Goal: Task Accomplishment & Management: Use online tool/utility

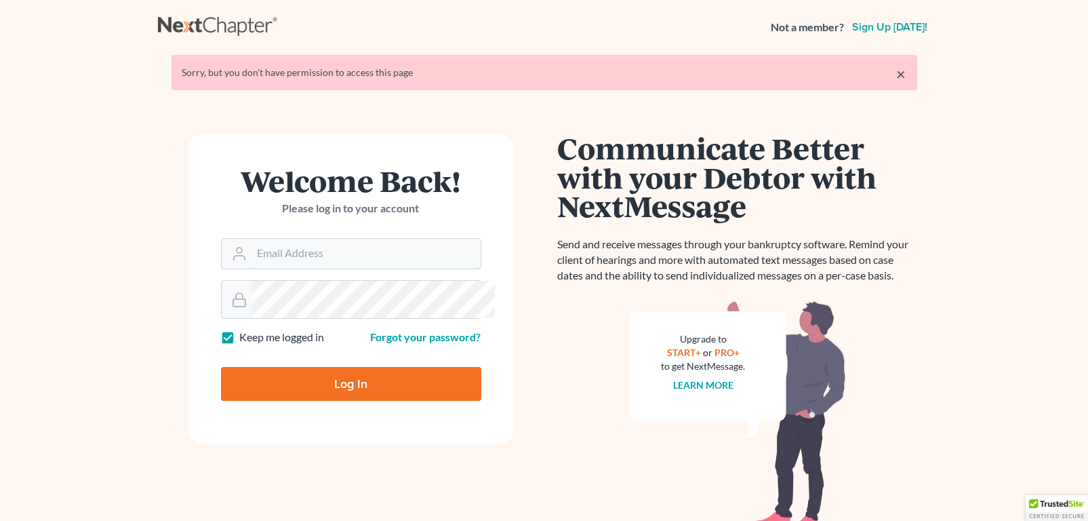
type input "charrise.whplawoffice@gmail.com"
click at [322, 401] on input "Log In" at bounding box center [351, 384] width 260 height 34
type input "Thinking..."
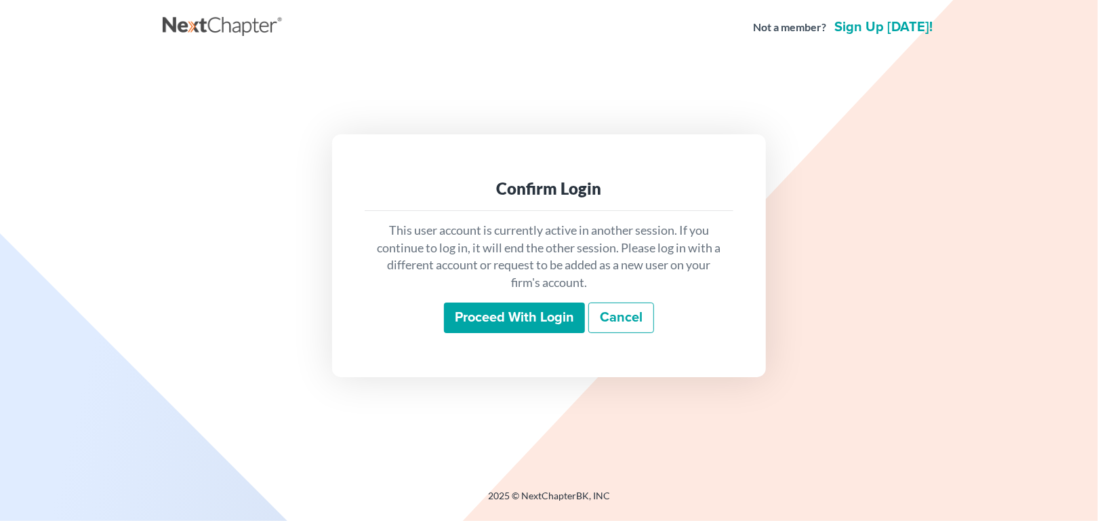
click at [541, 334] on input "Proceed with login" at bounding box center [514, 317] width 141 height 31
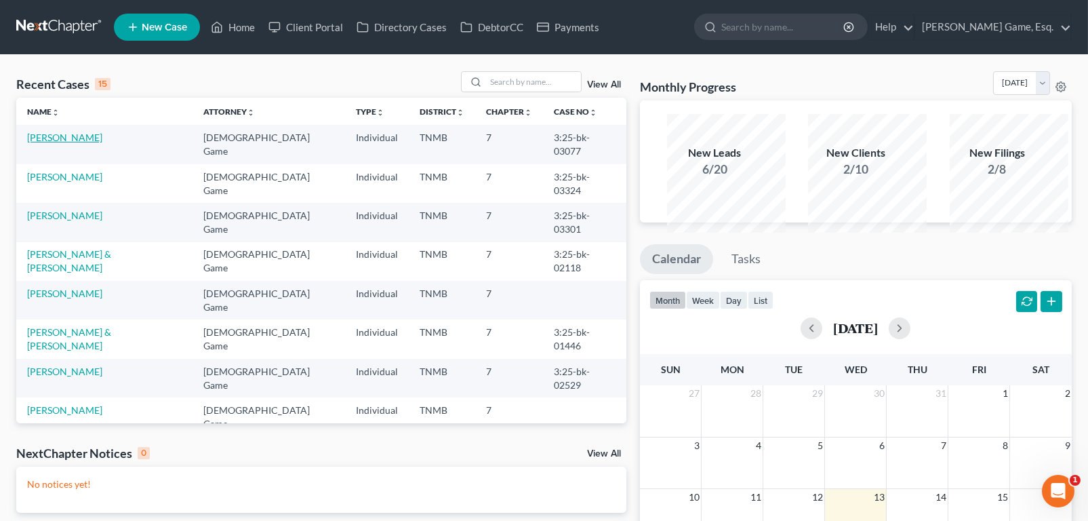
click at [102, 143] on link "[PERSON_NAME]" at bounding box center [64, 138] width 75 height 12
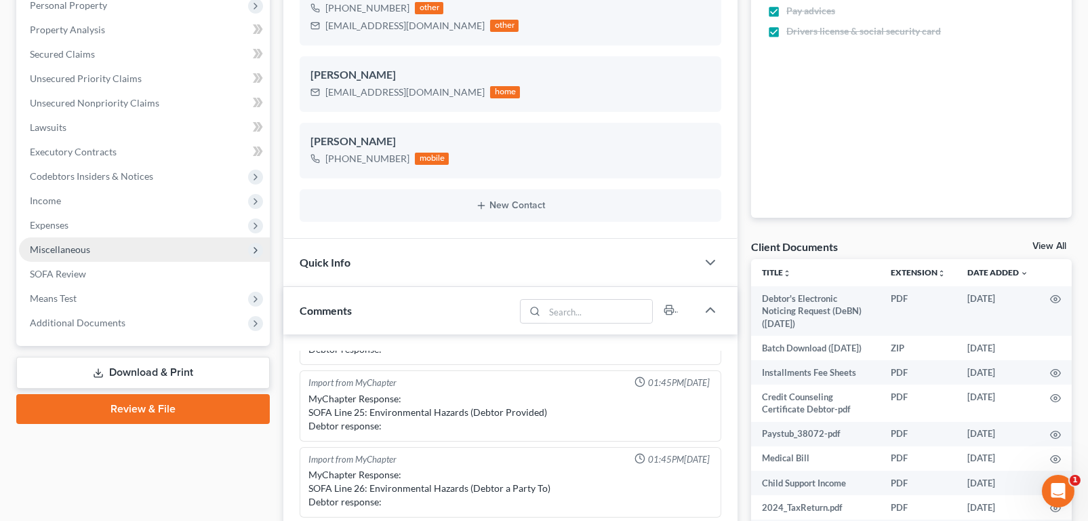
scroll to position [407, 0]
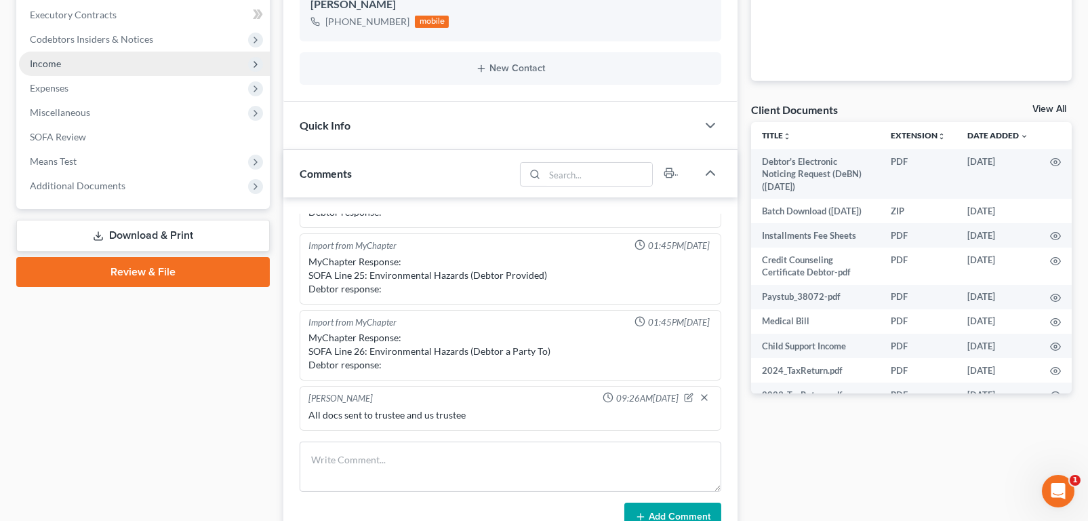
click at [61, 69] on span "Income" at bounding box center [45, 64] width 31 height 12
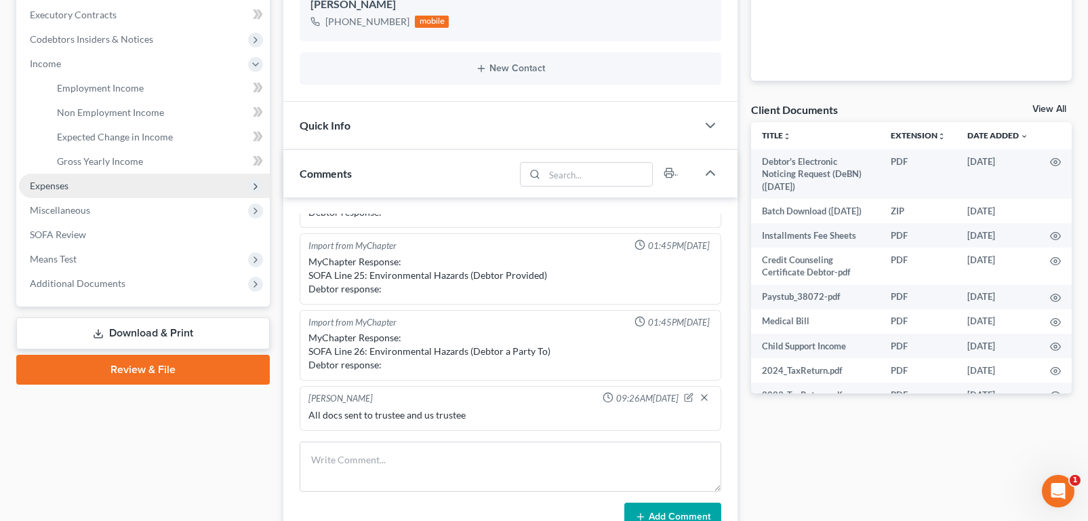
click at [62, 191] on span "Expenses" at bounding box center [49, 186] width 39 height 12
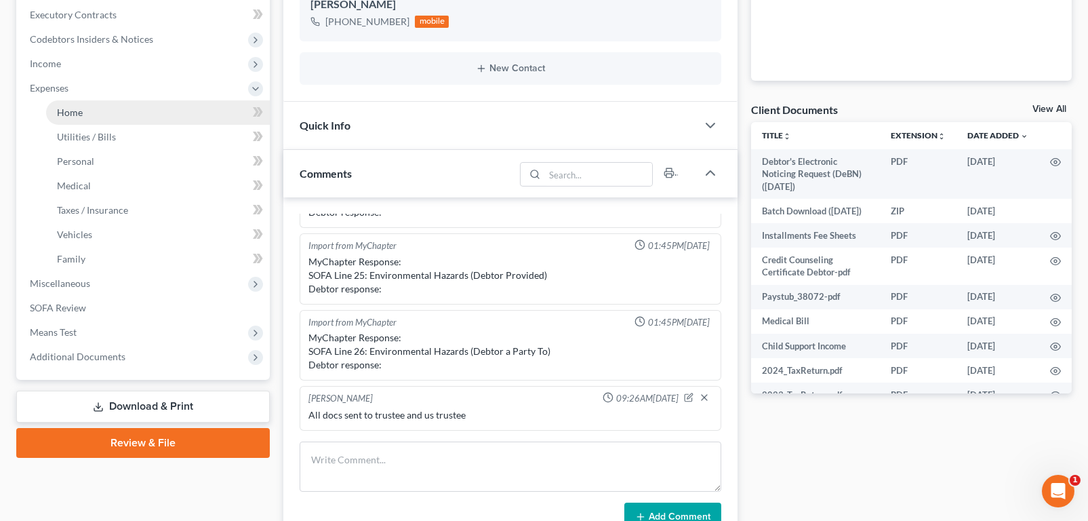
click at [83, 118] on span "Home" at bounding box center [70, 112] width 26 height 12
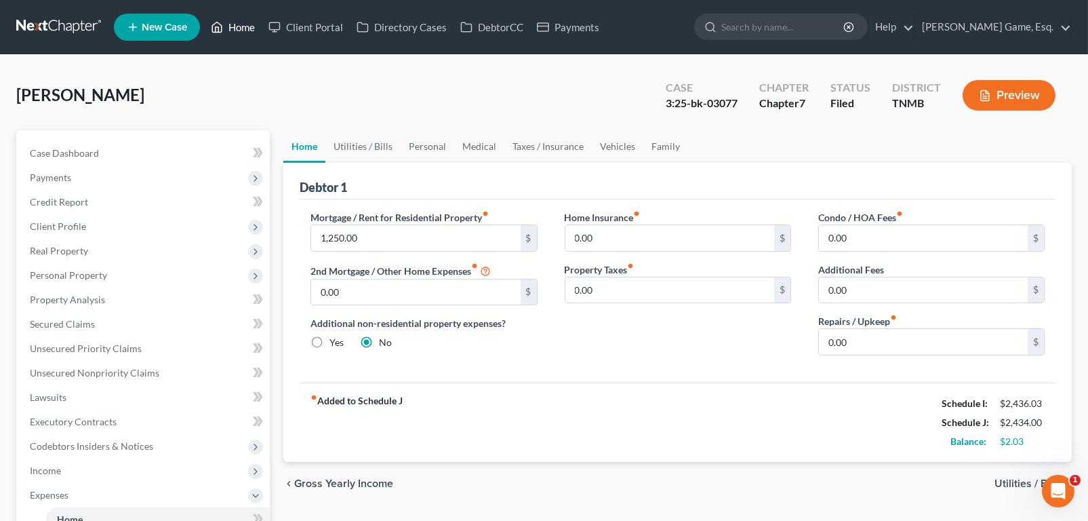
click at [262, 37] on link "Home" at bounding box center [233, 27] width 58 height 24
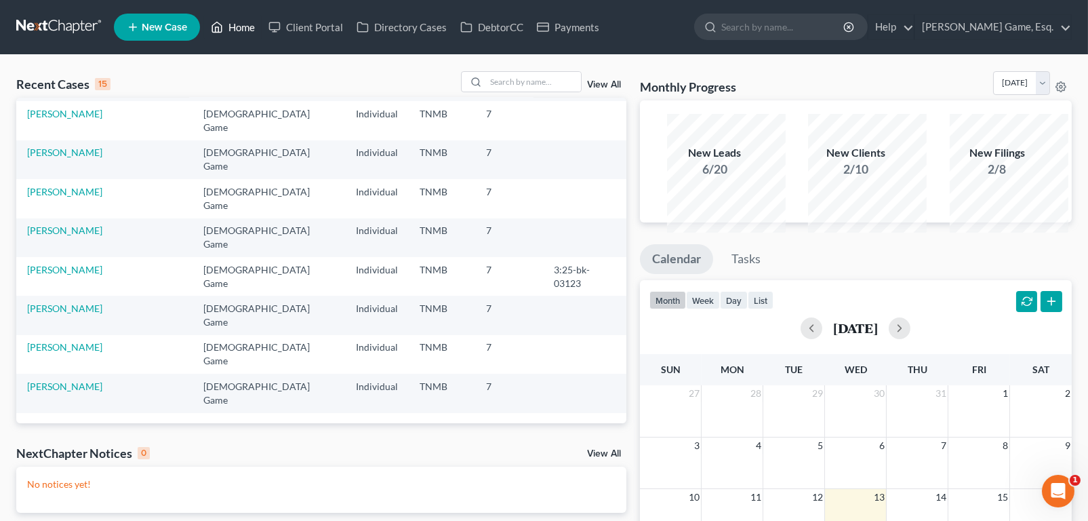
scroll to position [370, 0]
click at [486, 92] on input "search" at bounding box center [533, 82] width 95 height 20
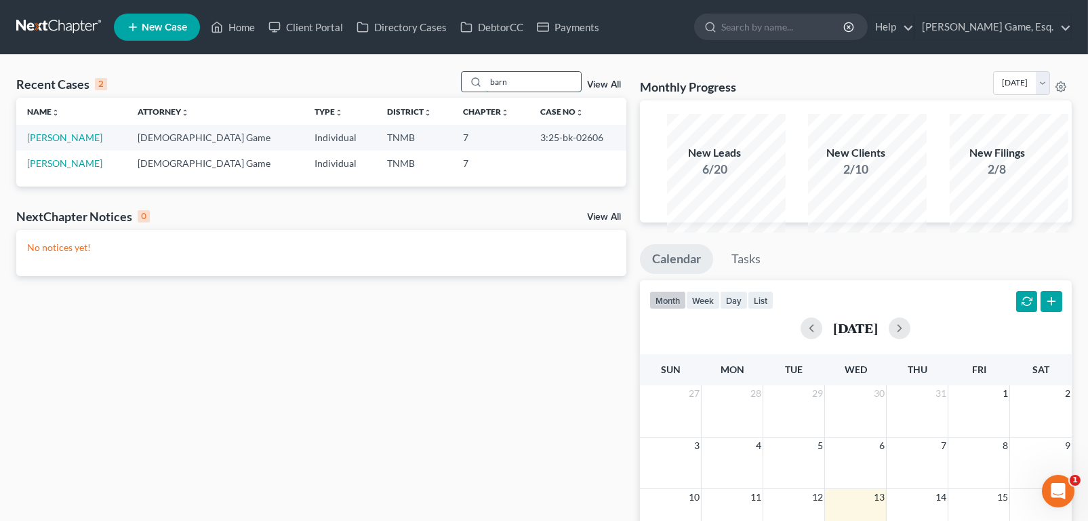
scroll to position [0, 0]
type input "barn"
click at [90, 143] on link "[PERSON_NAME]" at bounding box center [64, 138] width 75 height 12
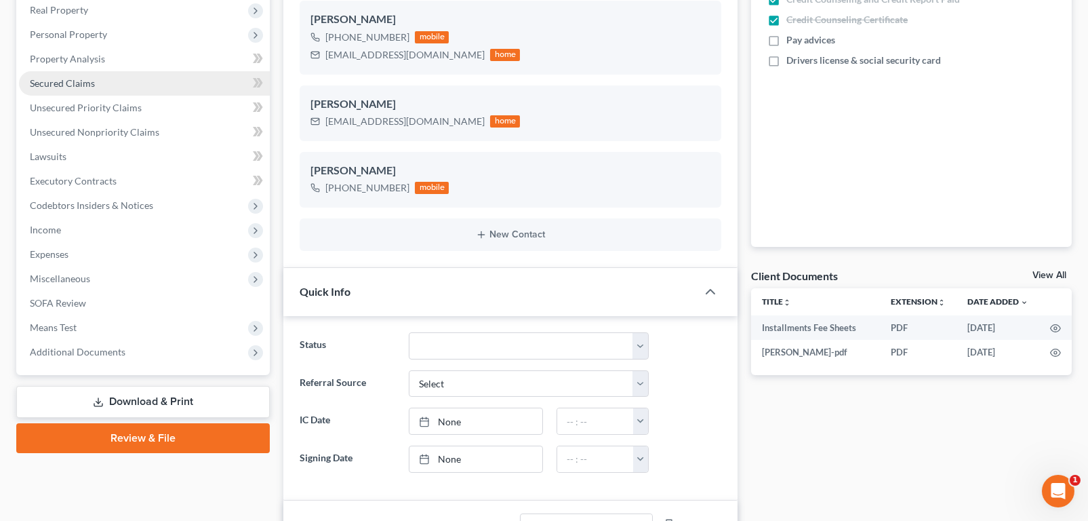
scroll to position [339, 0]
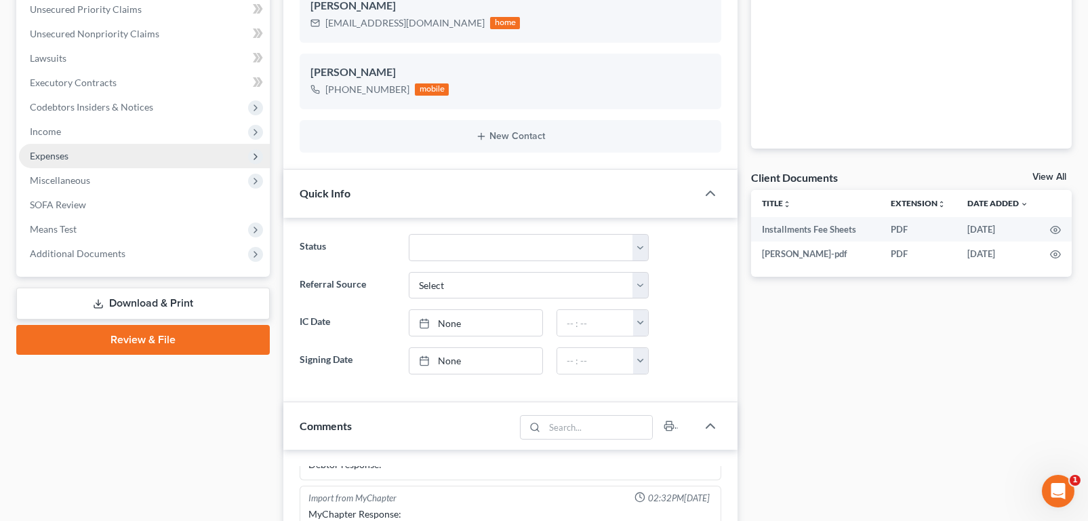
click at [52, 161] on span "Expenses" at bounding box center [49, 156] width 39 height 12
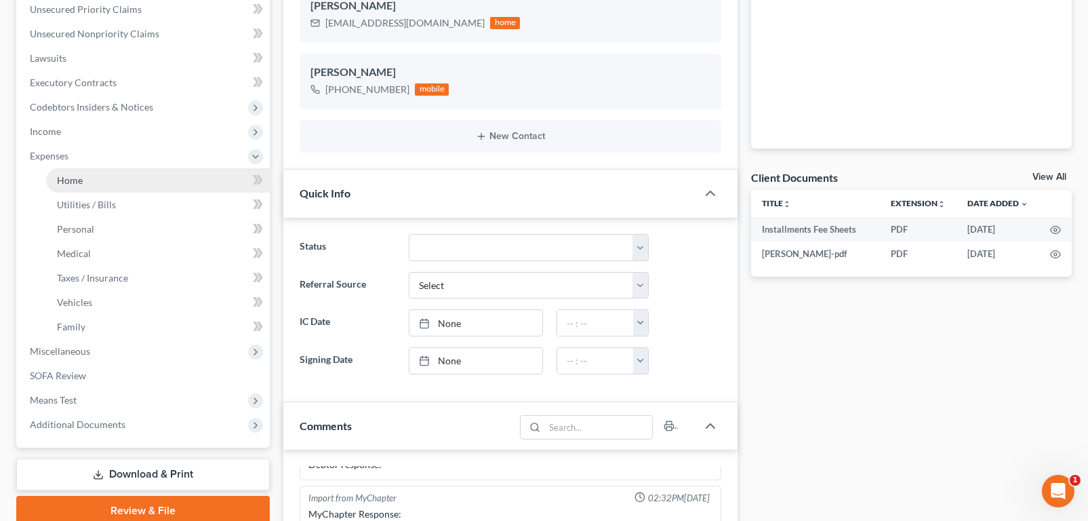
click at [75, 186] on span "Home" at bounding box center [70, 180] width 26 height 12
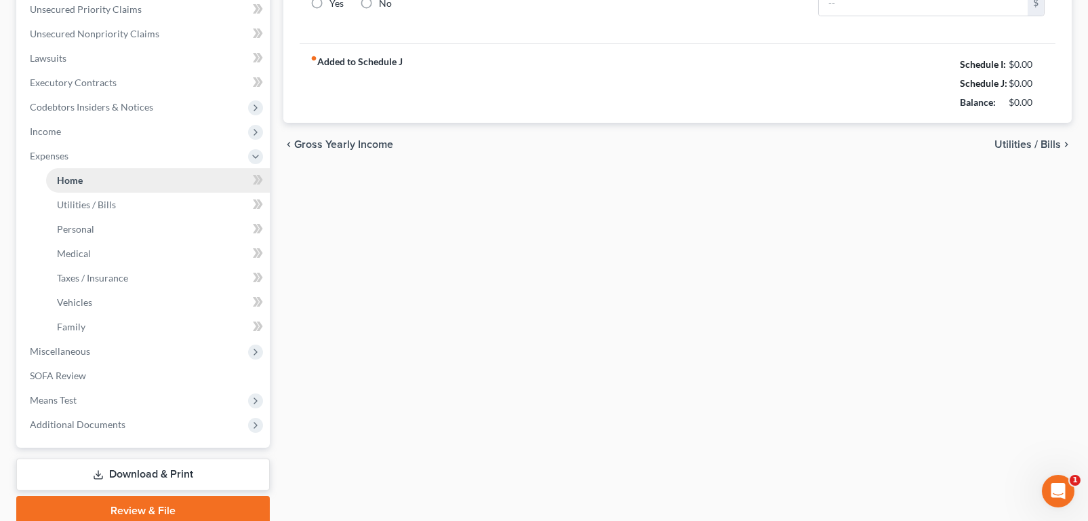
type input "700.00"
type input "0.00"
radio input "true"
type input "0.00"
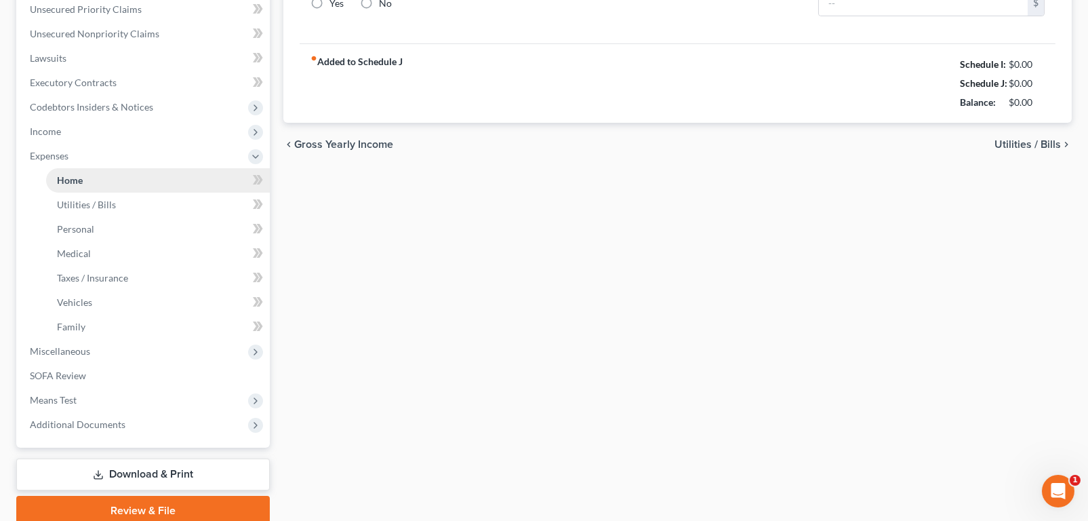
type input "0.00"
type input "15.00"
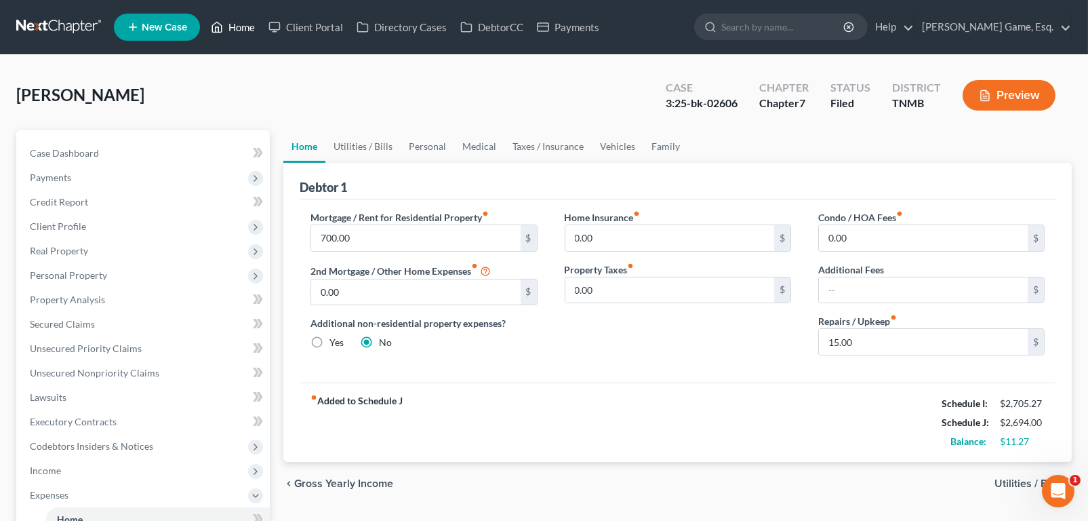
click at [262, 35] on link "Home" at bounding box center [233, 27] width 58 height 24
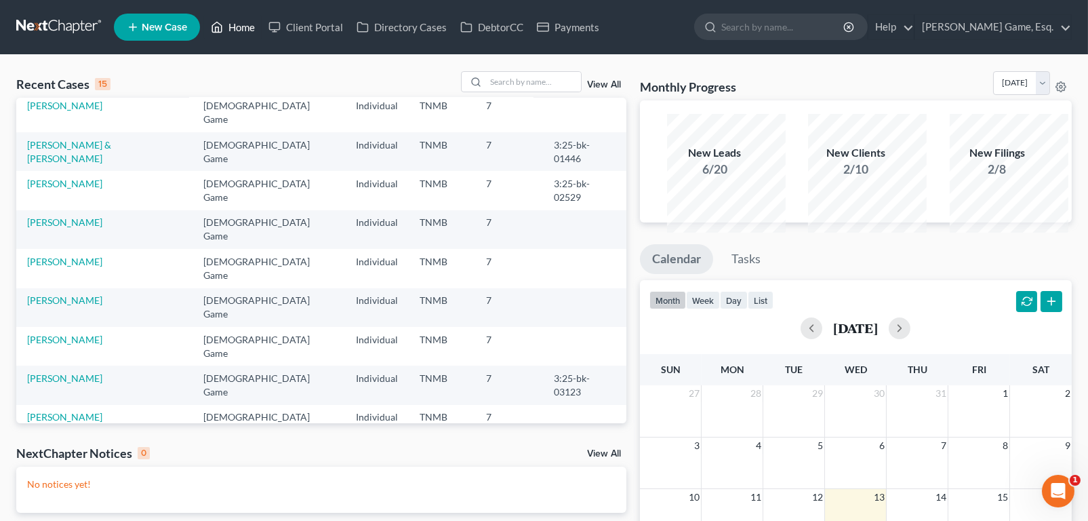
scroll to position [99, 0]
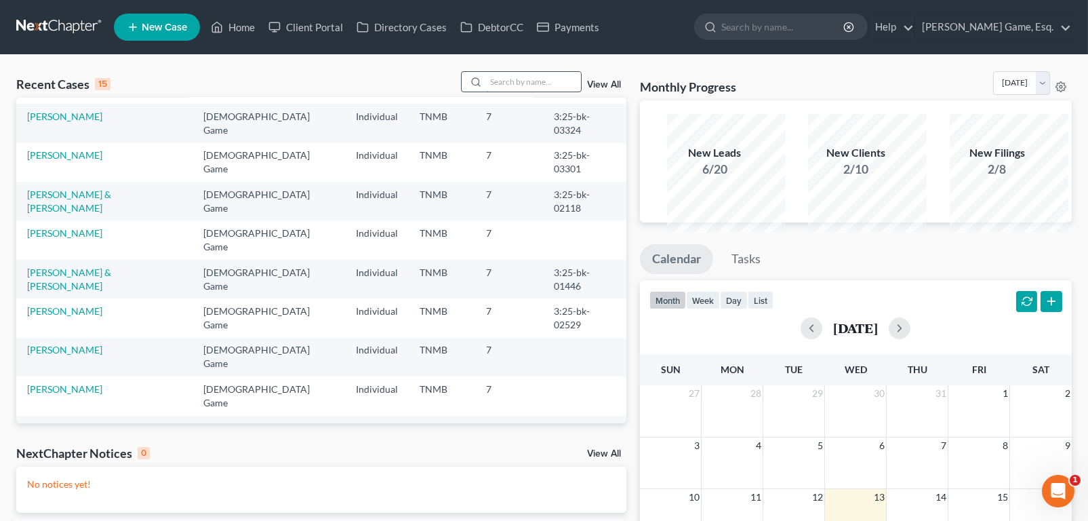
click at [486, 92] on input "search" at bounding box center [533, 82] width 95 height 20
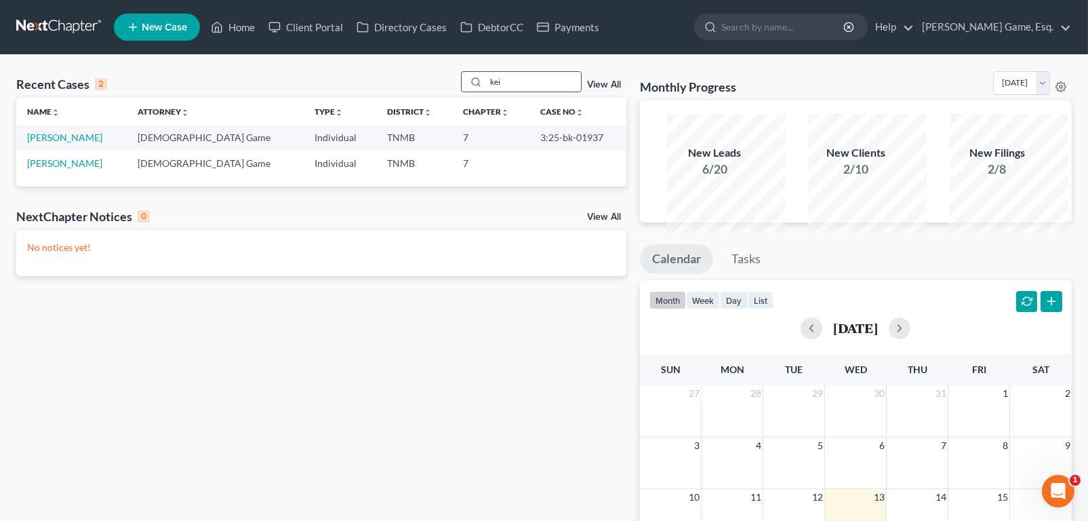
scroll to position [0, 0]
type input "kei"
click at [102, 143] on link "[PERSON_NAME]" at bounding box center [64, 138] width 75 height 12
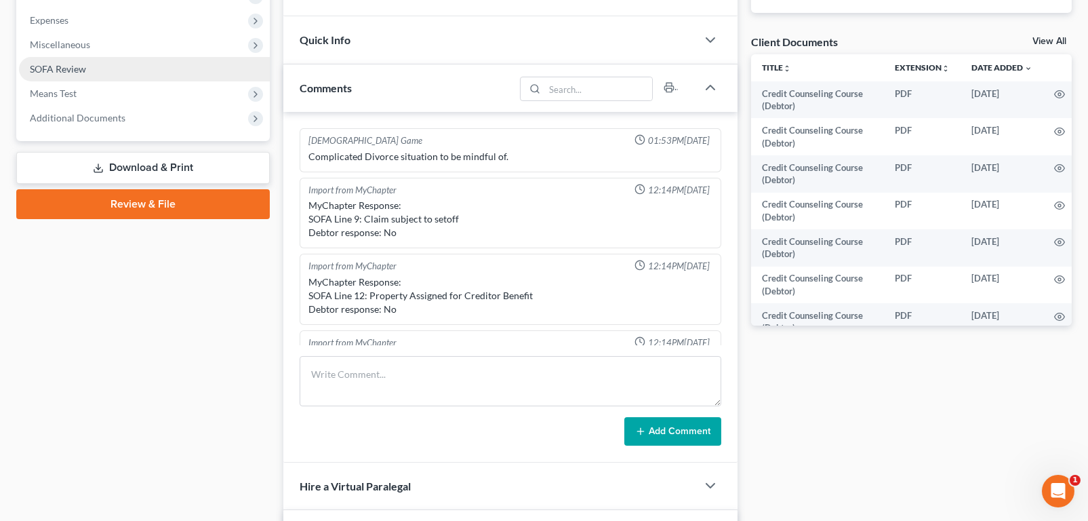
scroll to position [474, 0]
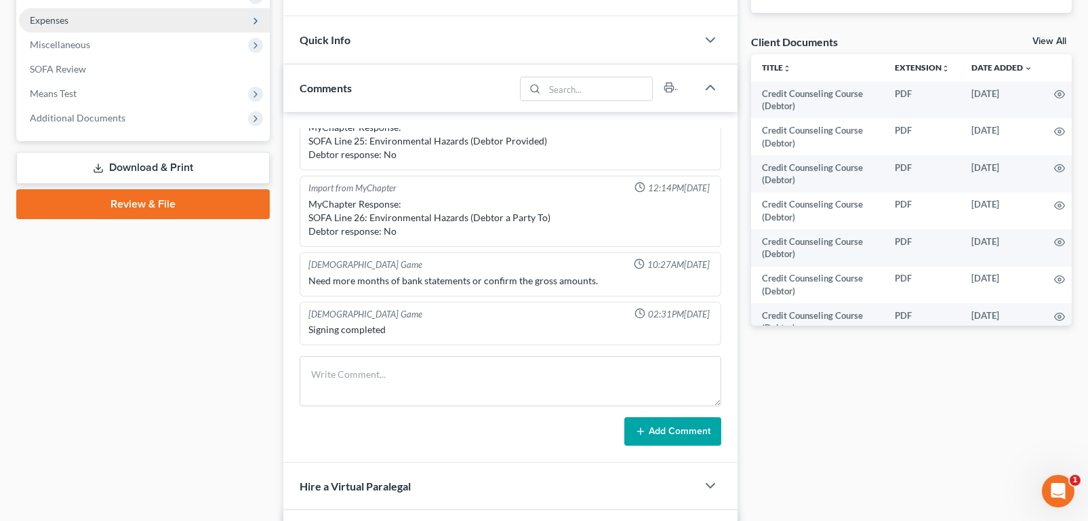
click at [68, 26] on span "Expenses" at bounding box center [49, 20] width 39 height 12
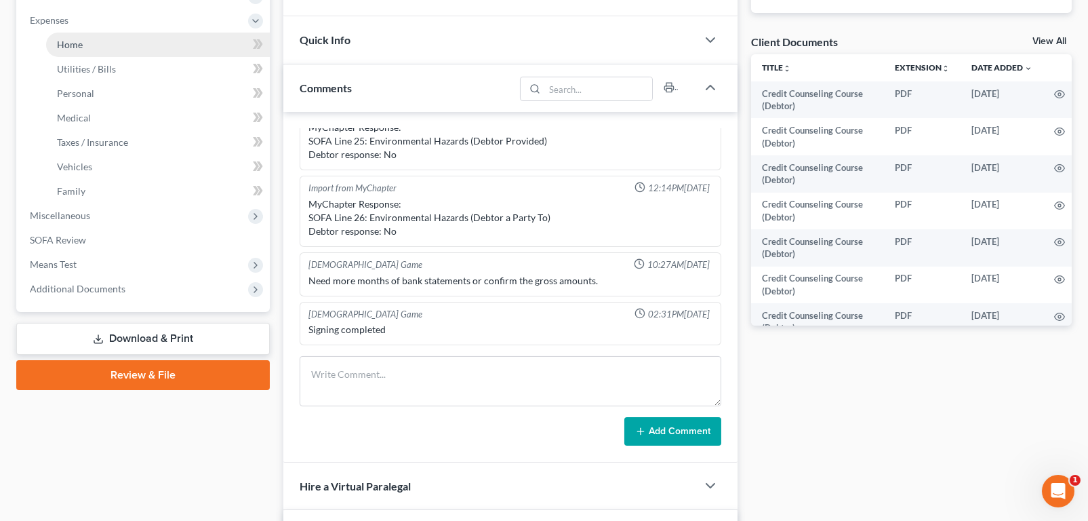
click at [79, 50] on span "Home" at bounding box center [70, 45] width 26 height 12
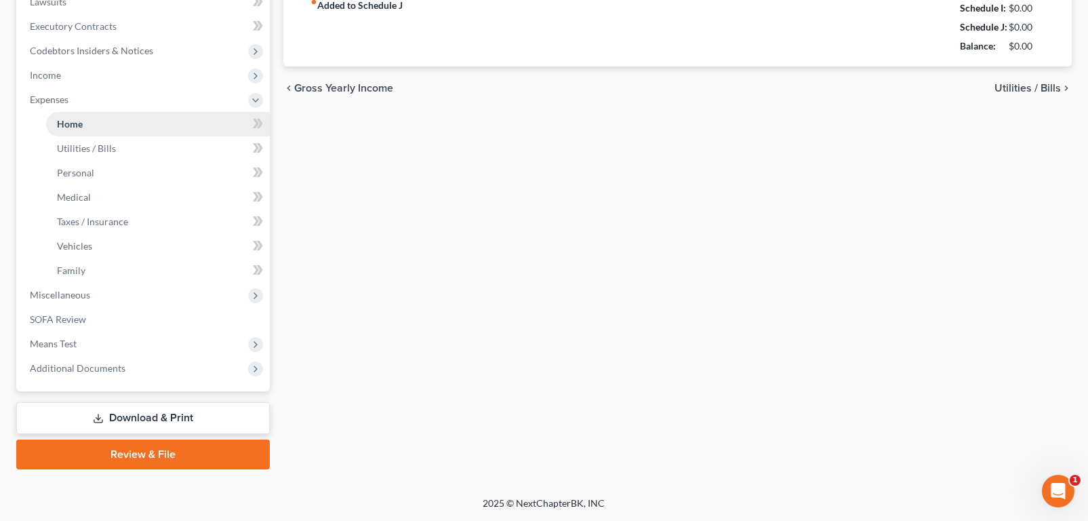
type input "1,016.77"
type input "700.00"
radio input "true"
type input "132.00"
type input "0.00"
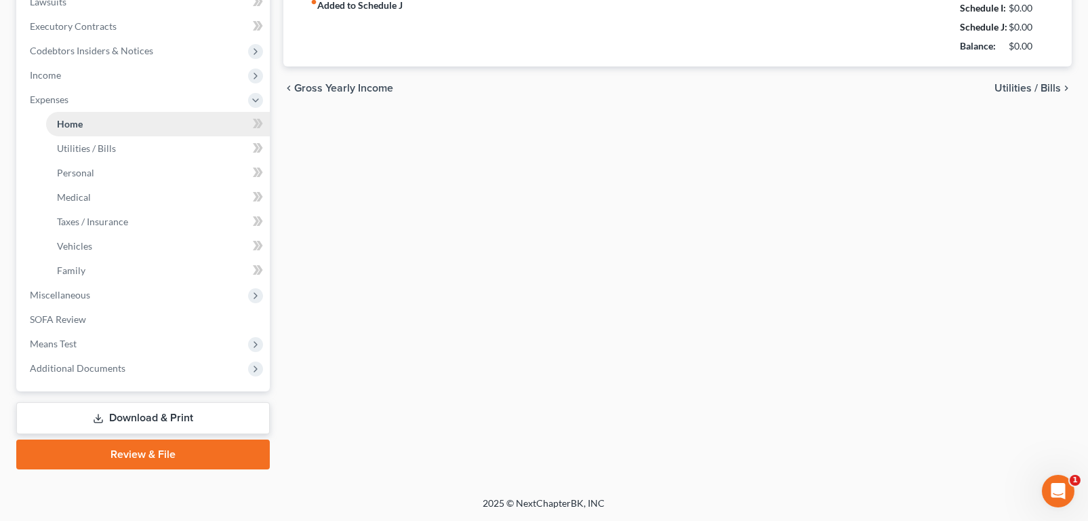
type input "0.00"
type input "150.00"
